Goal: Task Accomplishment & Management: Manage account settings

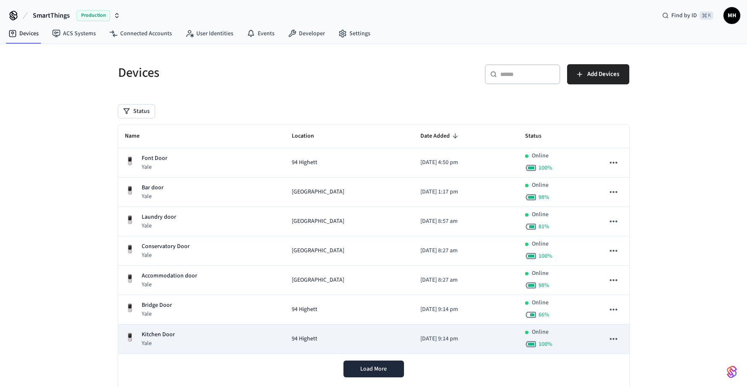
click at [195, 334] on div "Kitchen Door Yale" at bounding box center [202, 339] width 154 height 17
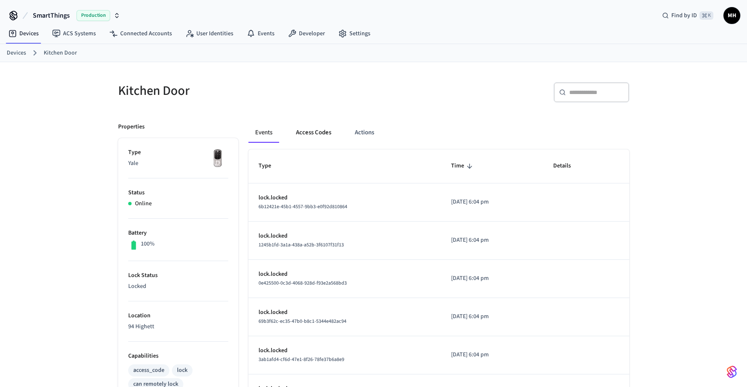
click at [312, 133] on button "Access Codes" at bounding box center [313, 133] width 49 height 20
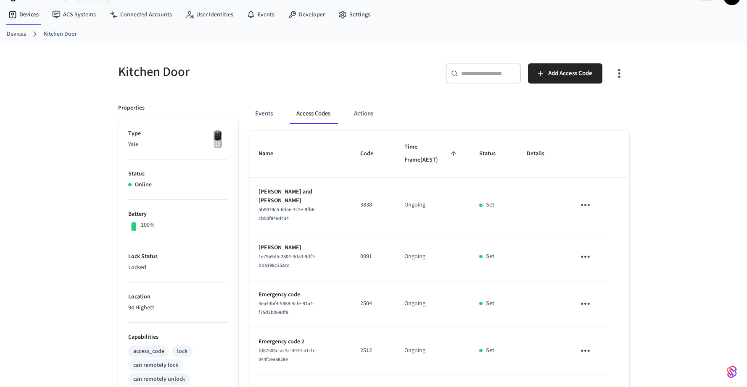
scroll to position [15, 0]
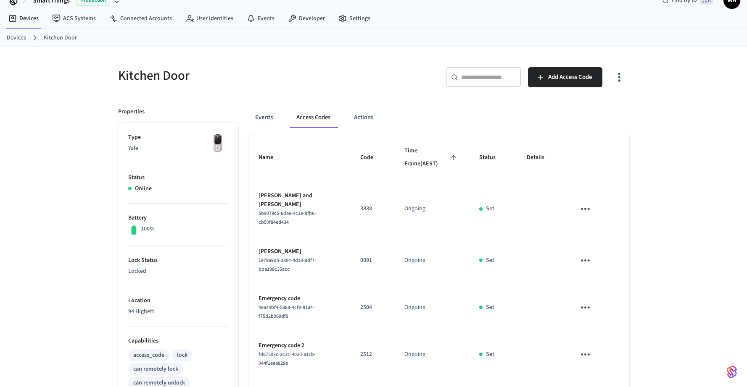
click at [23, 37] on link "Devices" at bounding box center [16, 38] width 19 height 9
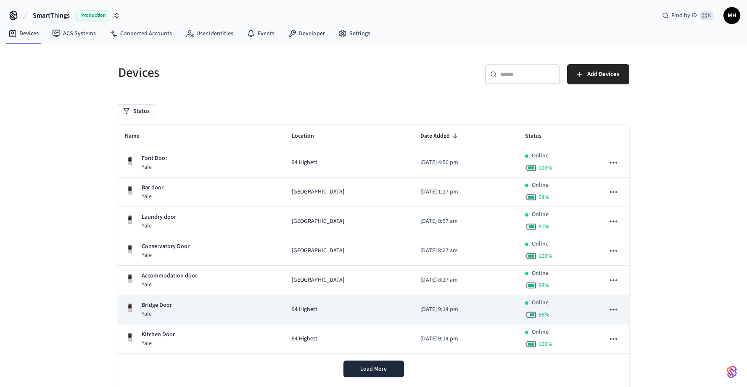
click at [149, 313] on p "Yale" at bounding box center [157, 314] width 30 height 8
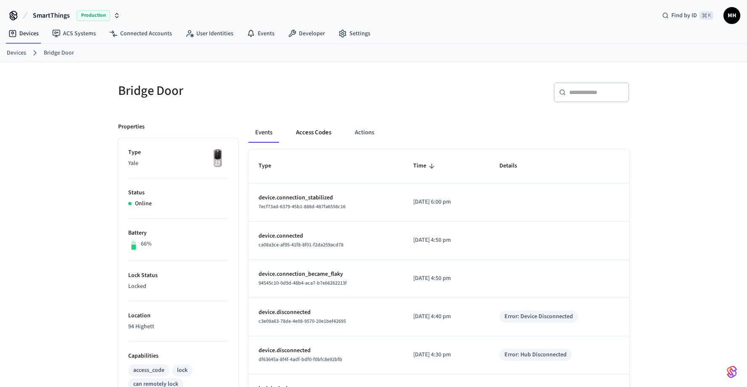
click at [309, 132] on button "Access Codes" at bounding box center [313, 133] width 49 height 20
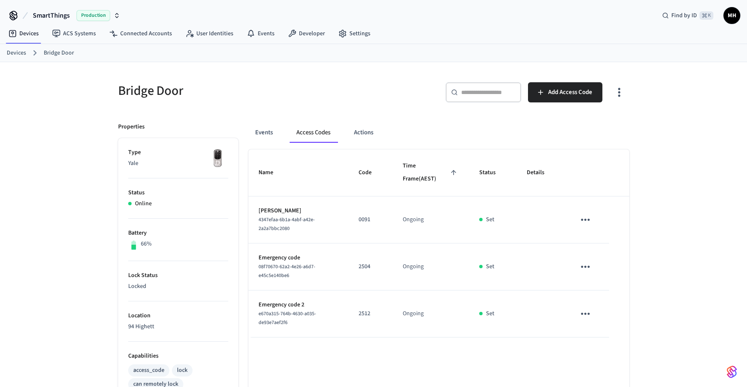
click at [23, 55] on link "Devices" at bounding box center [16, 53] width 19 height 9
